Goal: Use online tool/utility: Utilize a website feature to perform a specific function

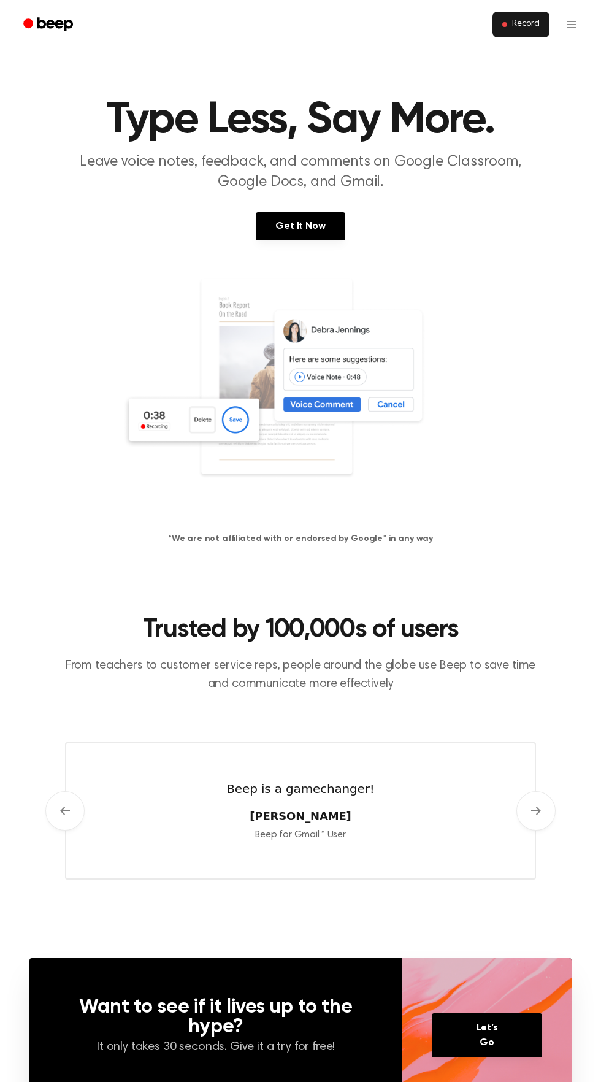
click at [541, 22] on button "Record" at bounding box center [521, 25] width 57 height 26
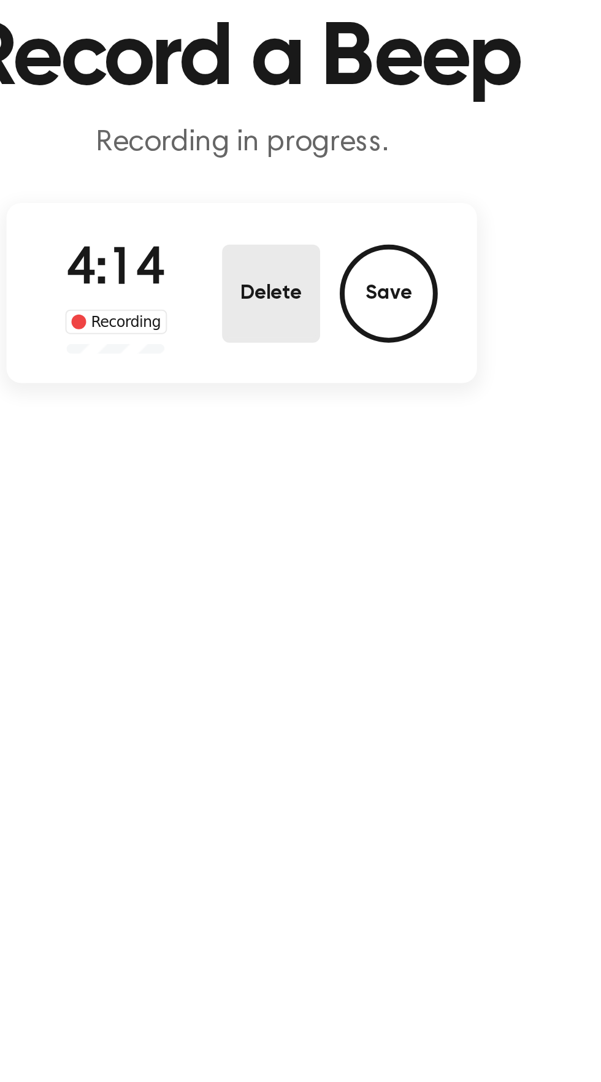
click at [310, 242] on button "Delete" at bounding box center [315, 237] width 49 height 49
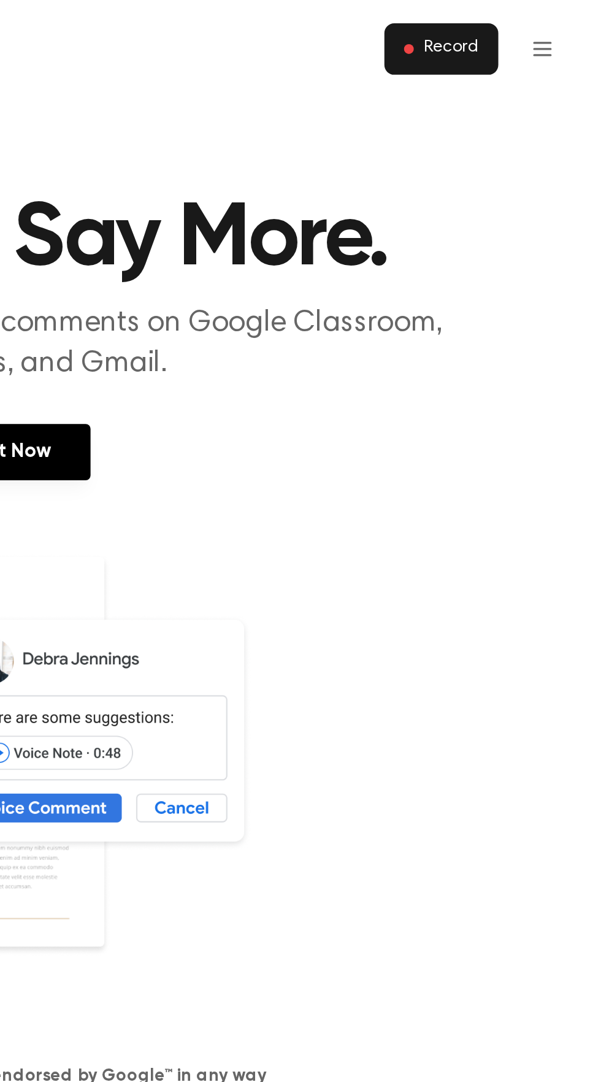
click at [527, 24] on span "Record" at bounding box center [526, 24] width 28 height 11
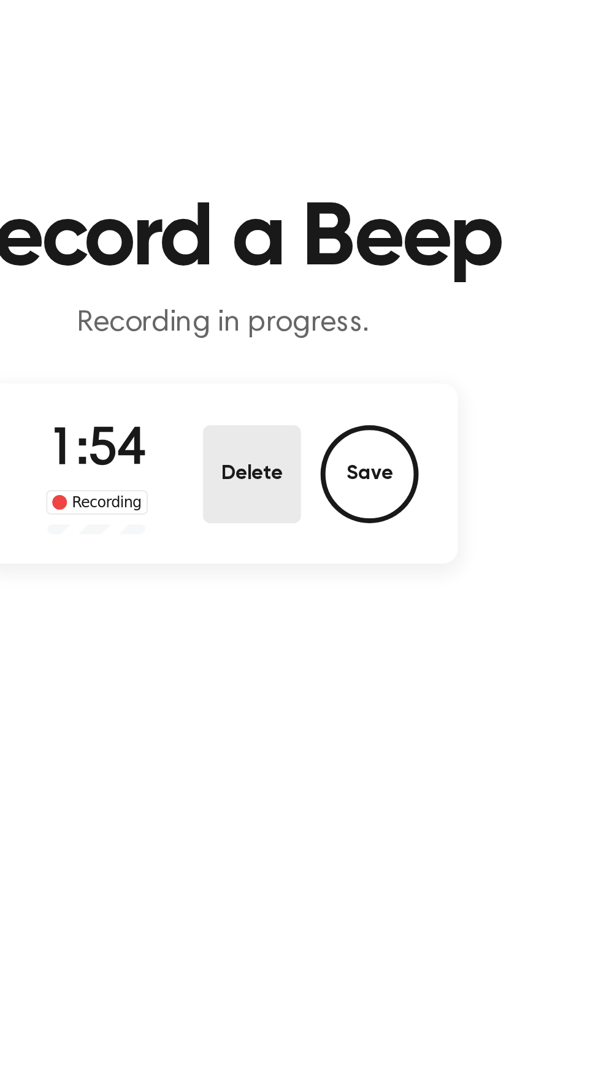
click at [322, 231] on button "Delete" at bounding box center [315, 237] width 49 height 49
